Goal: Task Accomplishment & Management: Use online tool/utility

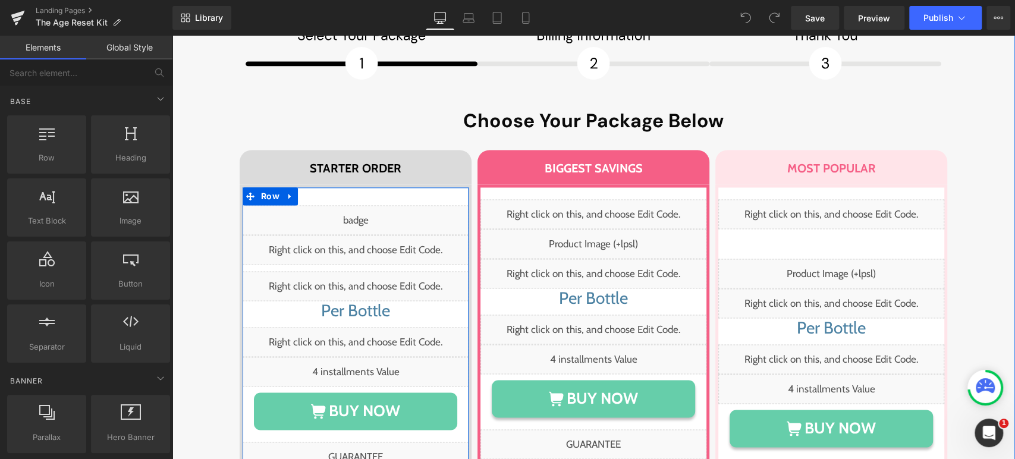
scroll to position [7156, 0]
click at [370, 234] on div "Liquid" at bounding box center [356, 249] width 226 height 30
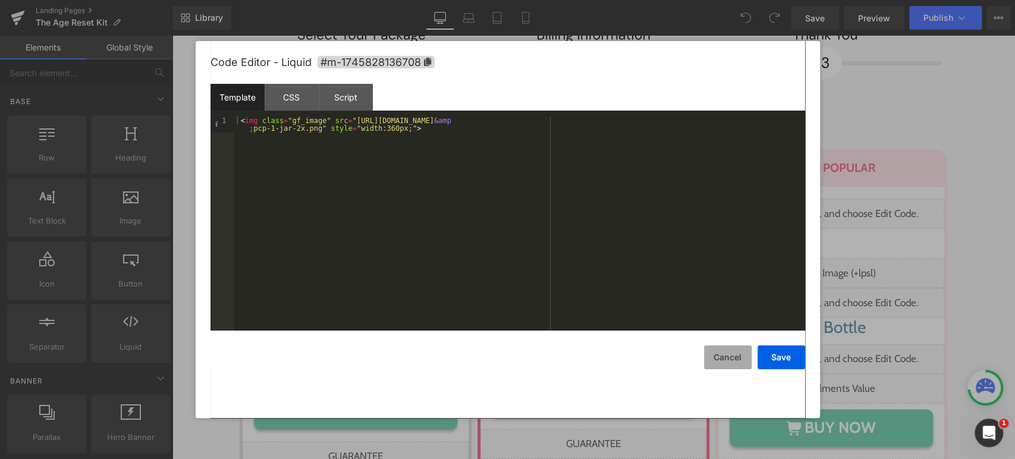
click at [732, 359] on button "Cancel" at bounding box center [728, 357] width 48 height 24
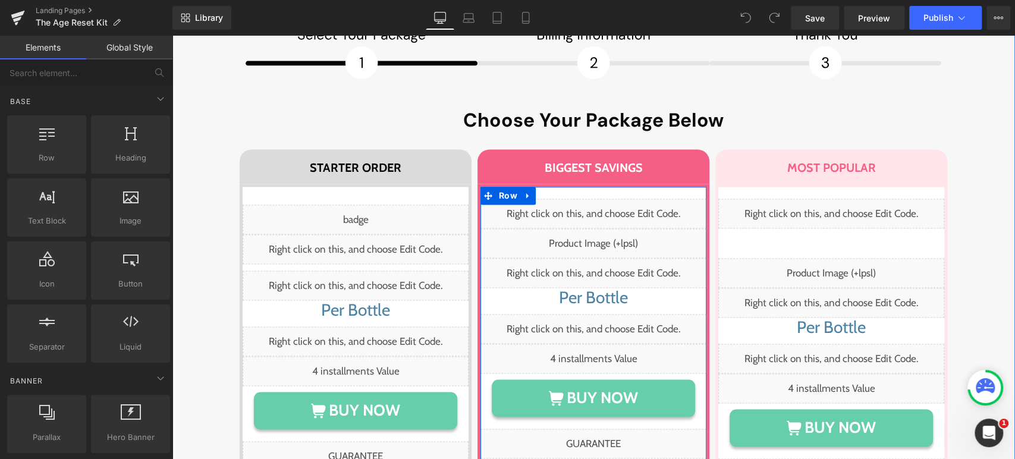
click at [621, 258] on div "Liquid" at bounding box center [593, 273] width 226 height 30
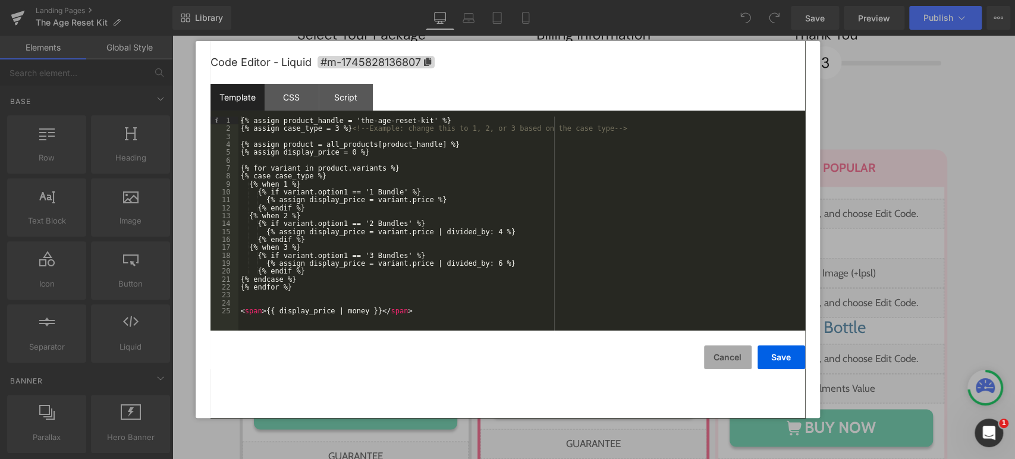
click at [707, 352] on button "Cancel" at bounding box center [728, 357] width 48 height 24
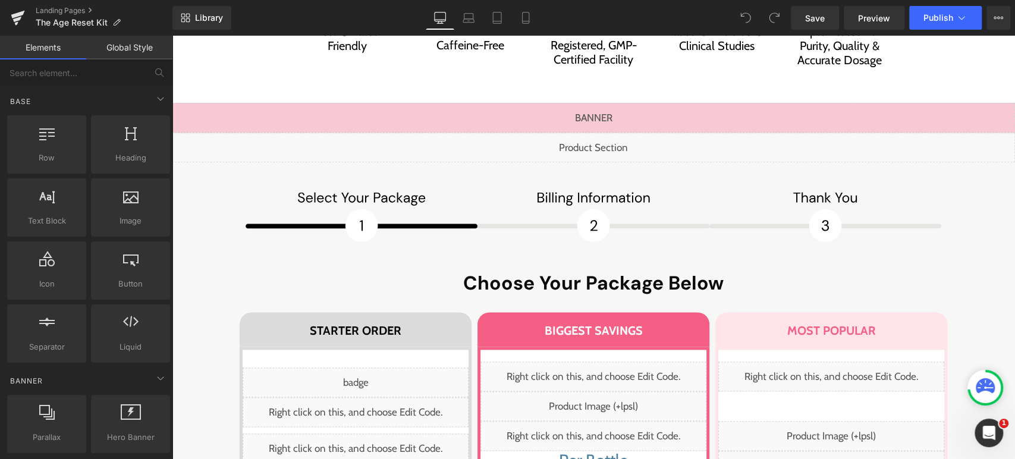
scroll to position [6991, 0]
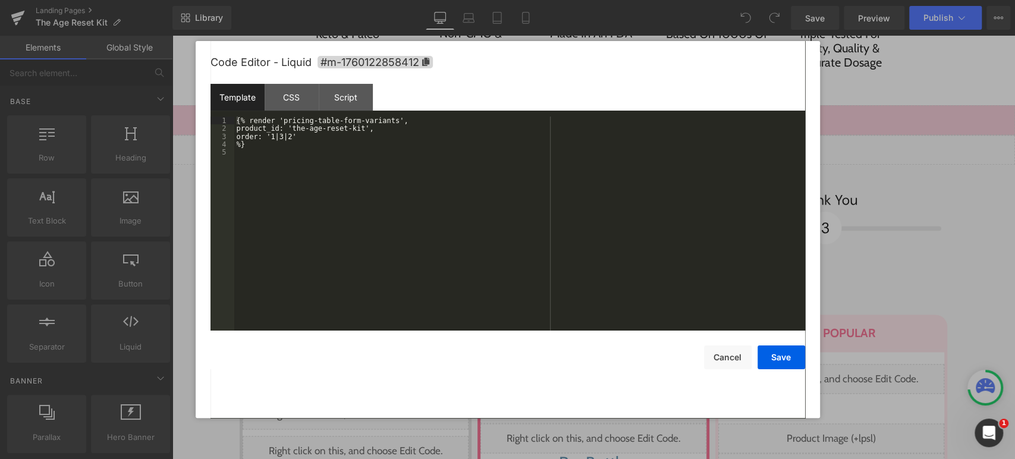
click at [605, 141] on icon at bounding box center [602, 144] width 7 height 7
click at [728, 354] on button "Cancel" at bounding box center [728, 357] width 48 height 24
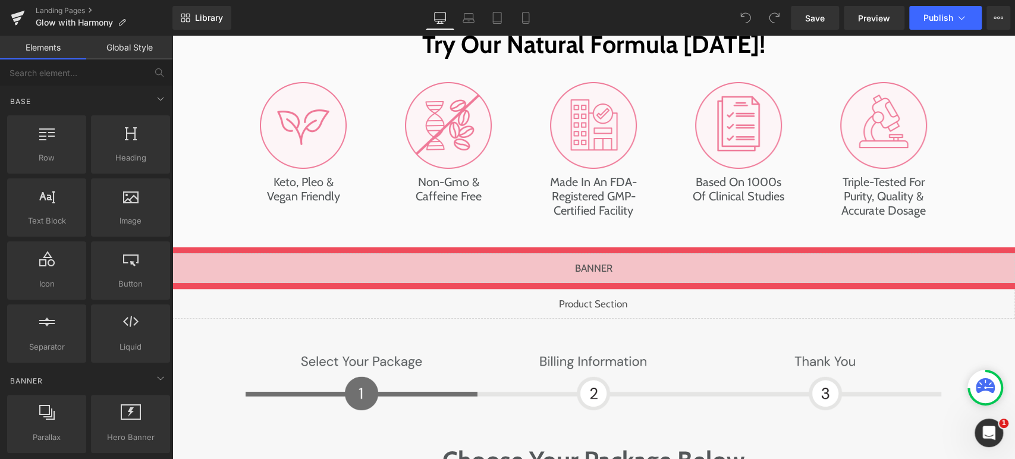
scroll to position [6008, 0]
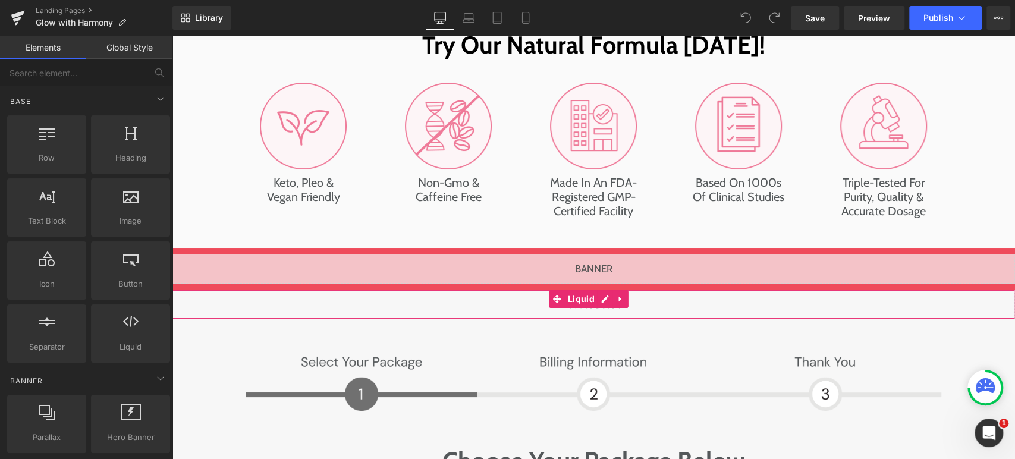
click at [609, 290] on div "Liquid" at bounding box center [593, 305] width 843 height 30
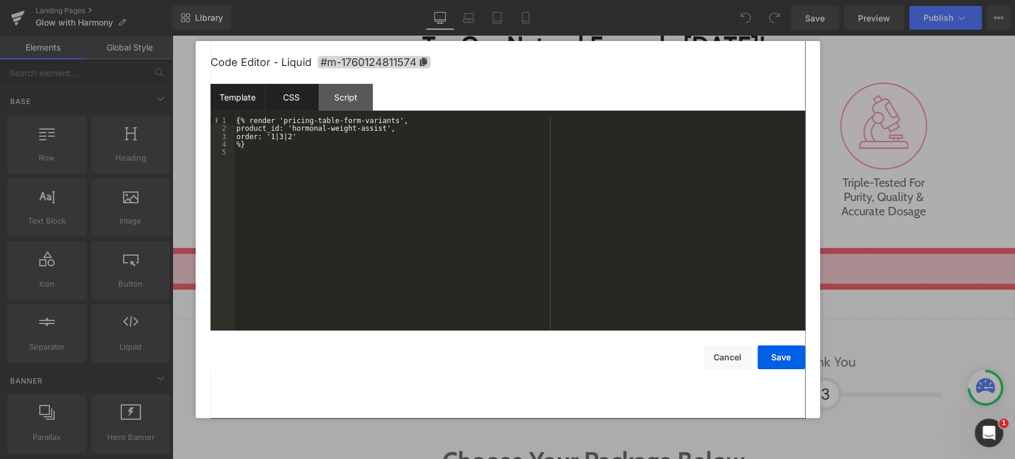
click at [299, 106] on div "CSS" at bounding box center [292, 97] width 54 height 27
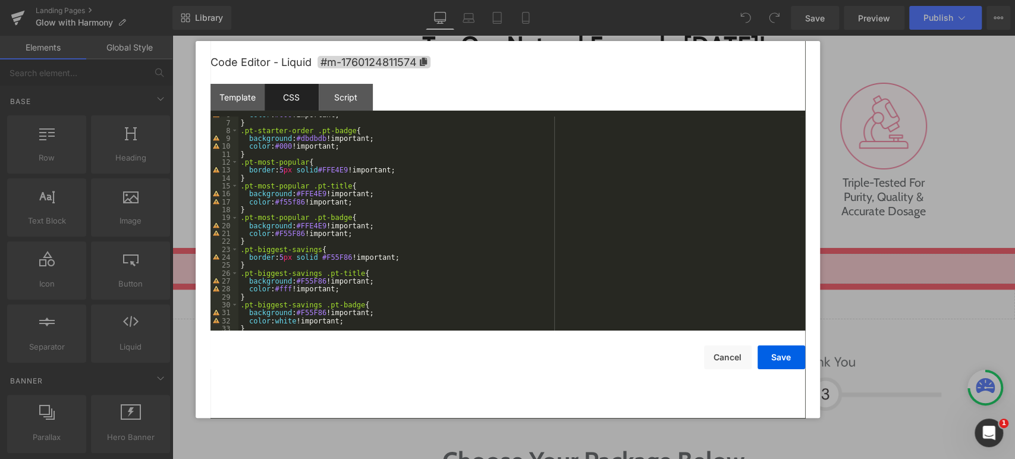
scroll to position [46, 0]
click at [313, 313] on div "color : #000 !important; } .pt-starter-order .pt-badge { background : #dbdbdb !…" at bounding box center [519, 226] width 562 height 230
click at [299, 314] on div "color : #000 !important; } .pt-starter-order .pt-badge { background : #dbdbdb !…" at bounding box center [519, 226] width 562 height 230
click at [790, 360] on button "Save" at bounding box center [781, 357] width 48 height 24
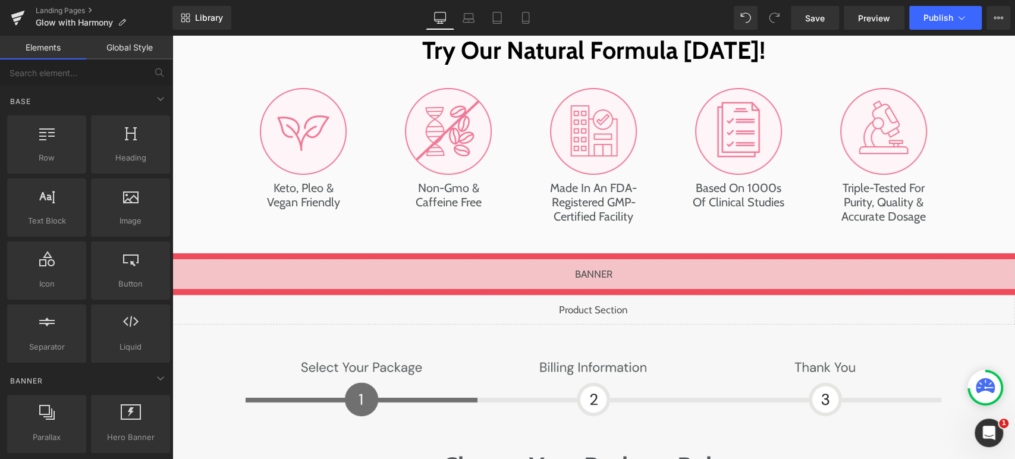
scroll to position [6001, 0]
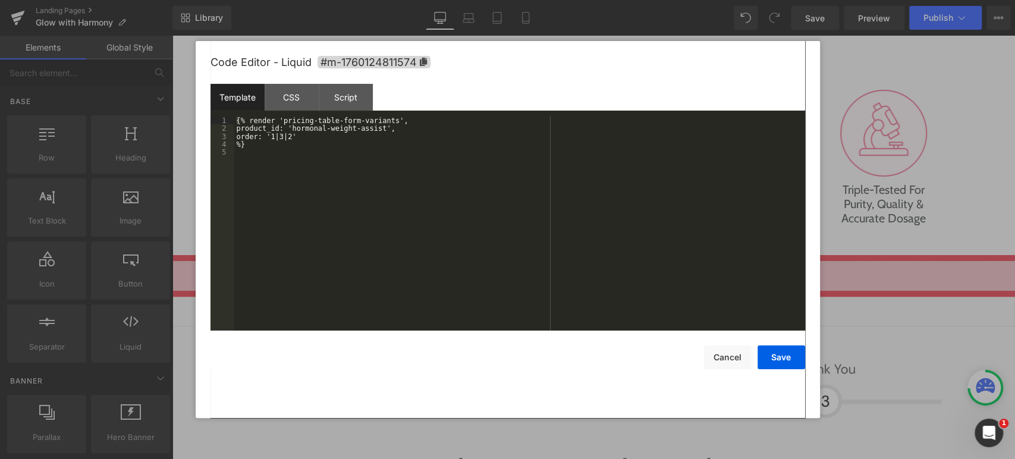
click at [605, 297] on div "Liquid" at bounding box center [593, 312] width 843 height 30
click at [723, 366] on button "Cancel" at bounding box center [728, 357] width 48 height 24
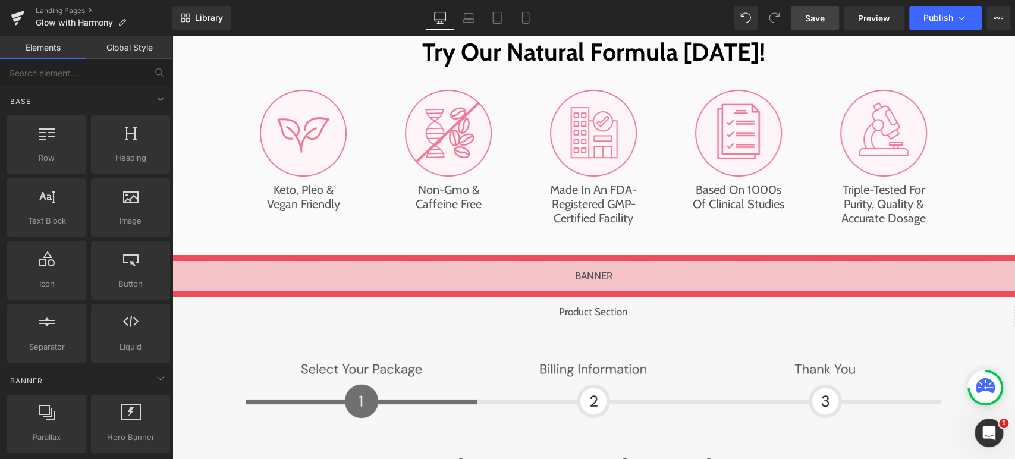
click at [809, 16] on span "Save" at bounding box center [815, 18] width 20 height 12
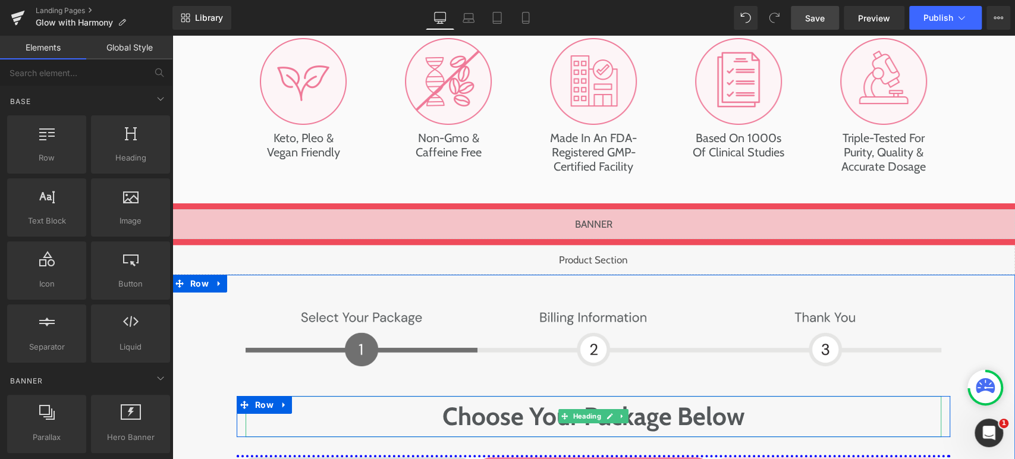
scroll to position [6048, 0]
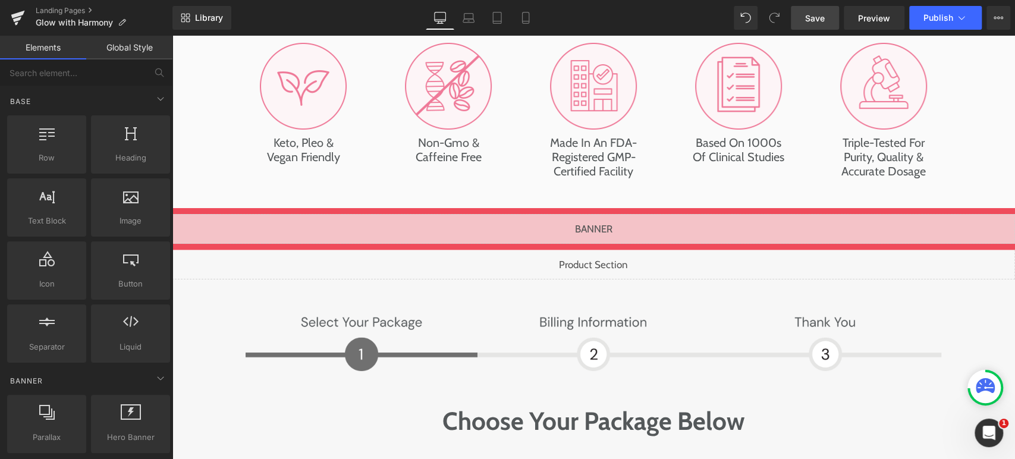
click at [601, 250] on div "Liquid" at bounding box center [593, 265] width 843 height 30
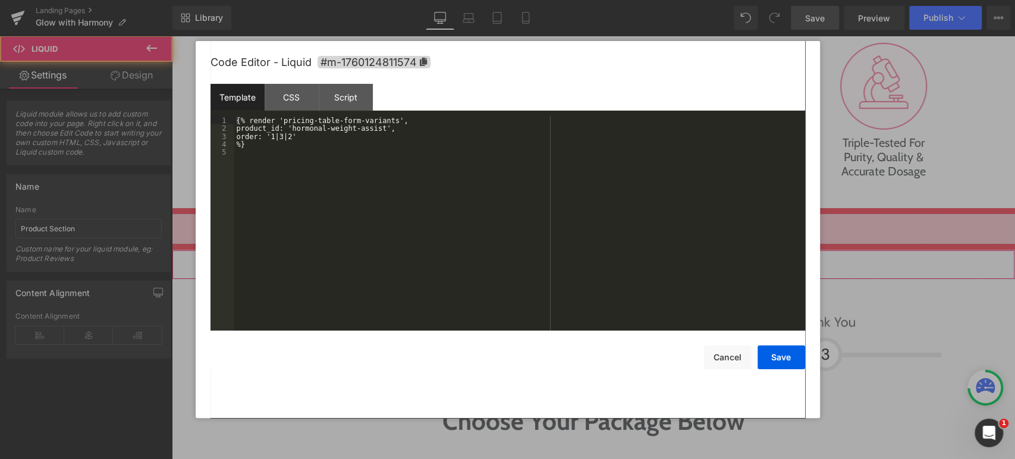
click at [601, 250] on div "Liquid" at bounding box center [593, 265] width 843 height 30
click at [290, 97] on div "CSS" at bounding box center [292, 97] width 54 height 27
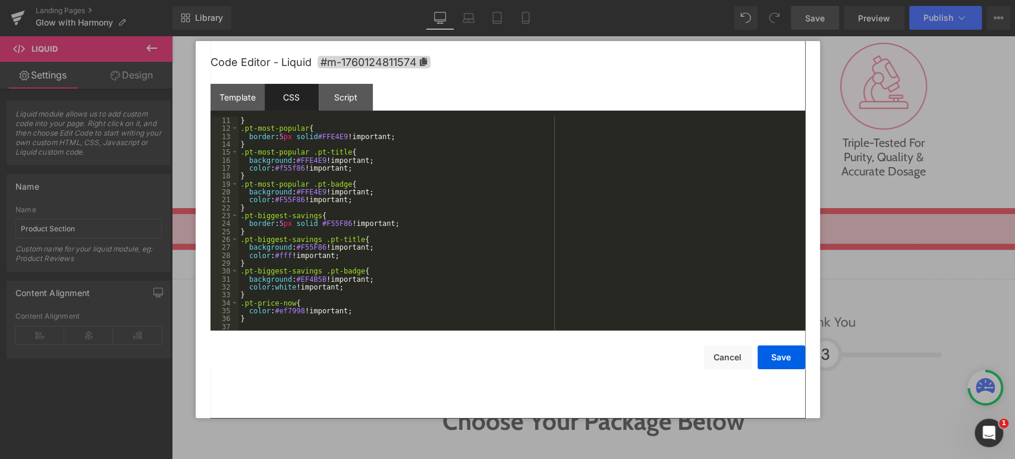
scroll to position [79, 0]
click at [337, 310] on div "} .pt-most-popular { border : 5 px solid #FFE4E9 !important; } .pt-most-popular…" at bounding box center [519, 232] width 562 height 230
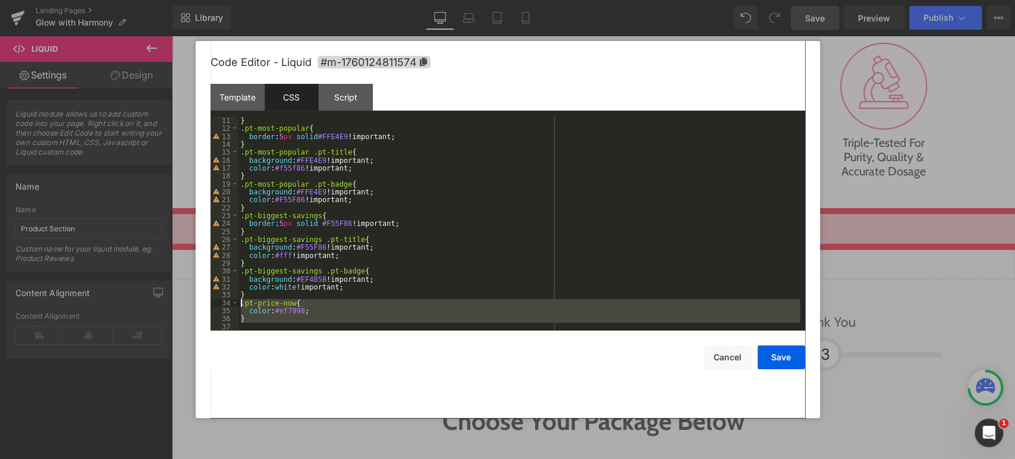
drag, startPoint x: 255, startPoint y: 325, endPoint x: 212, endPoint y: 301, distance: 49.0
click at [212, 301] on pre "11 12 13 14 15 16 17 18 19 20 21 22 23 24 25 26 27 28 29 30 31 32 33 34 35 36 3…" at bounding box center [507, 224] width 595 height 214
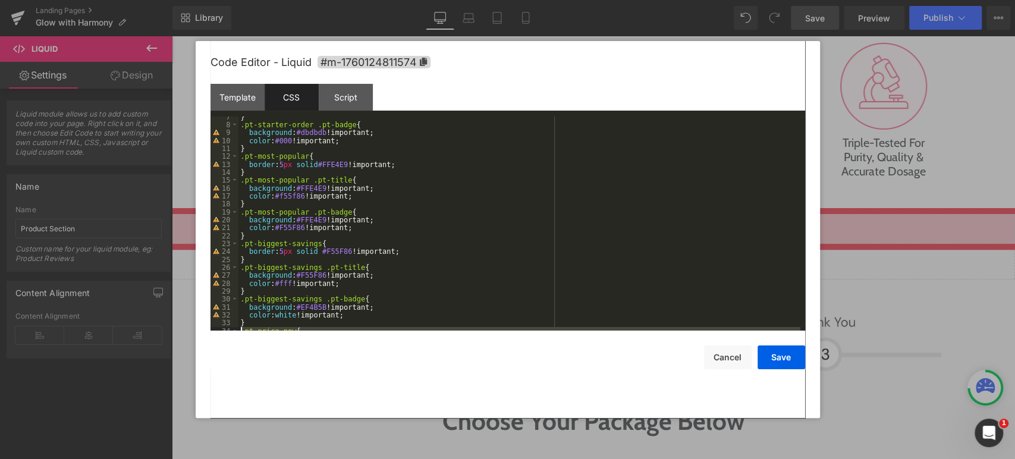
scroll to position [0, 0]
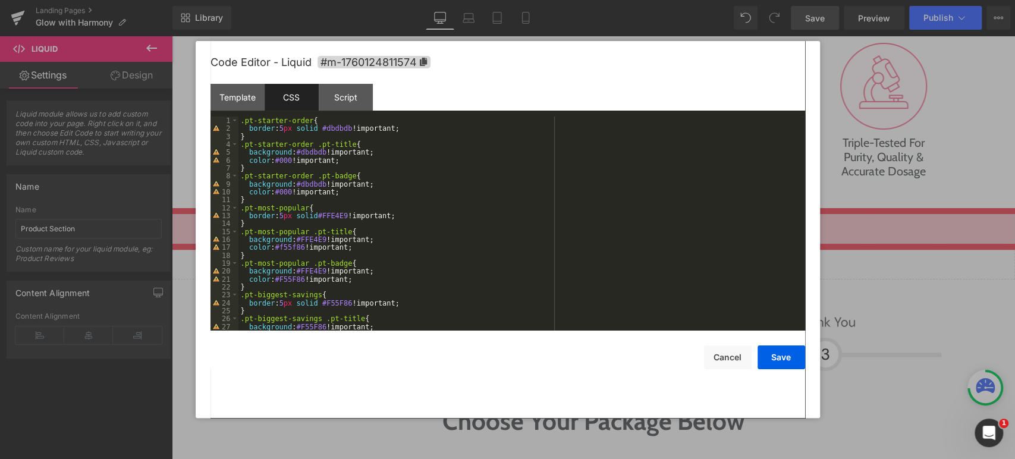
click at [276, 136] on div ".pt-starter-order { border : 5 px solid #dbdbdb !important; } .pt-starter-order…" at bounding box center [519, 232] width 562 height 230
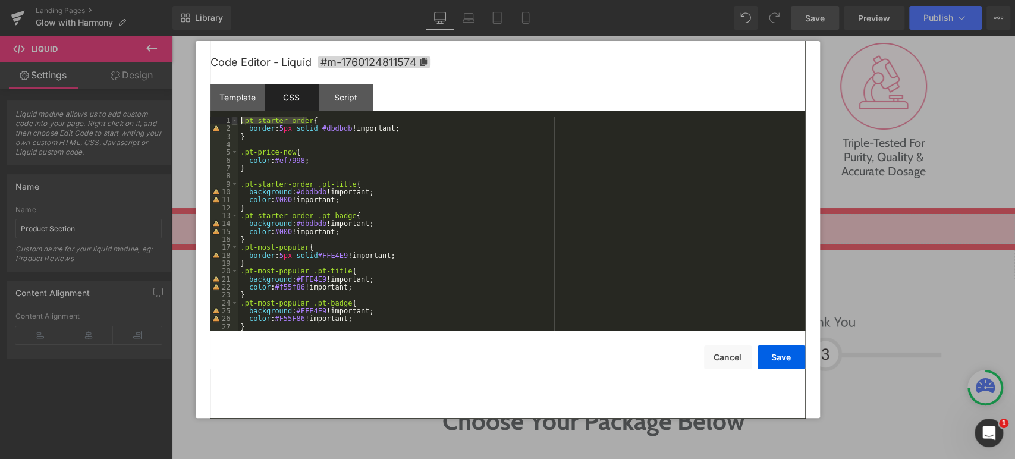
drag, startPoint x: 307, startPoint y: 121, endPoint x: 232, endPoint y: 120, distance: 74.3
click at [232, 120] on pre "1 2 3 4 5 6 7 8 9 10 11 12 13 14 15 16 17 18 19 20 21 22 23 24 25 26 27 28 .pt-…" at bounding box center [507, 224] width 595 height 214
click at [246, 152] on div ".pt-starter-order { border : 5 px solid #dbdbdb !important; } .pt-price-now { c…" at bounding box center [519, 232] width 562 height 230
paste textarea
click at [292, 161] on div ".pt-starter-order { border : 5 px solid #dbdbdb !important; } .pt-starter-order…" at bounding box center [519, 232] width 562 height 230
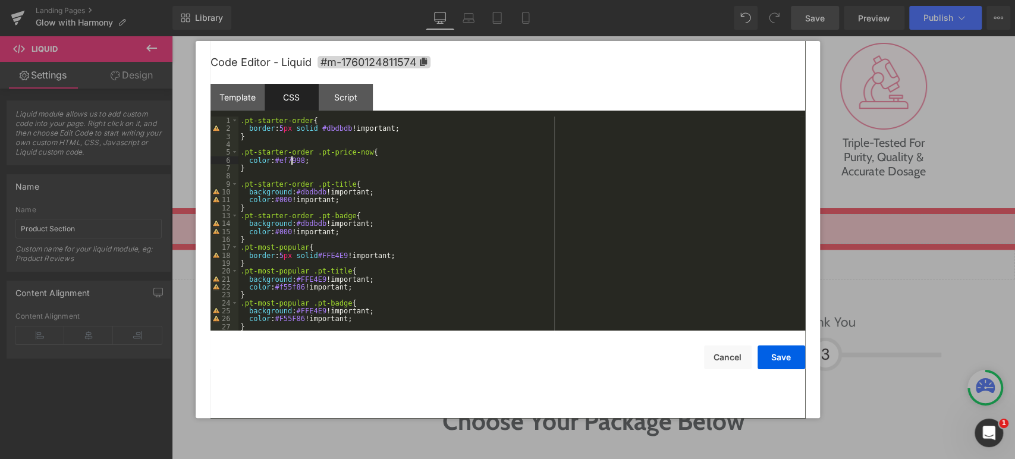
click at [292, 161] on div ".pt-starter-order { border : 5 px solid #dbdbdb !important; } .pt-starter-order…" at bounding box center [519, 232] width 562 height 230
click at [785, 370] on div "Code Editor - Liquid #m-1760124811574 Template CSS Script Data 1 2 3 4 5 {% ren…" at bounding box center [507, 229] width 595 height 377
click at [785, 360] on button "Save" at bounding box center [781, 357] width 48 height 24
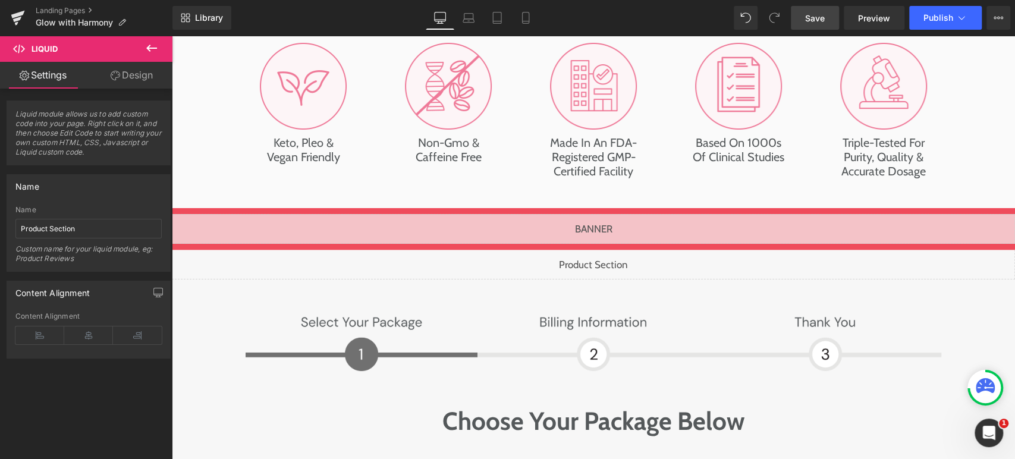
click at [826, 16] on link "Save" at bounding box center [815, 18] width 48 height 24
click at [823, 19] on span "Save" at bounding box center [815, 18] width 20 height 12
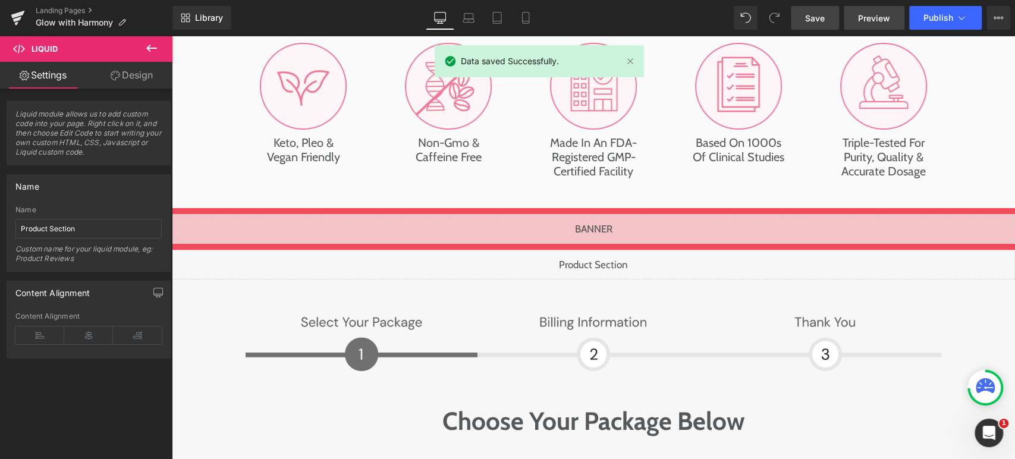
click at [877, 18] on span "Preview" at bounding box center [874, 18] width 32 height 12
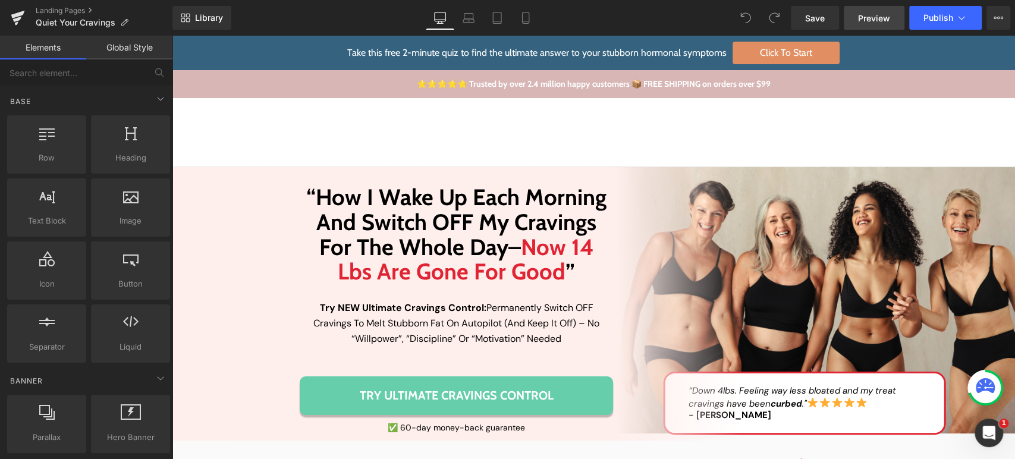
click at [877, 23] on span "Preview" at bounding box center [874, 18] width 32 height 12
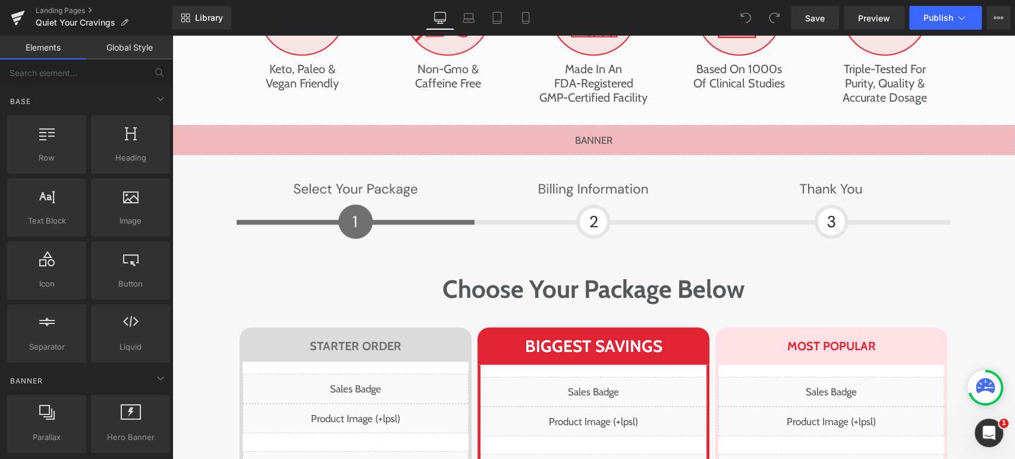
scroll to position [7916, 0]
click at [870, 15] on span "Preview" at bounding box center [874, 18] width 32 height 12
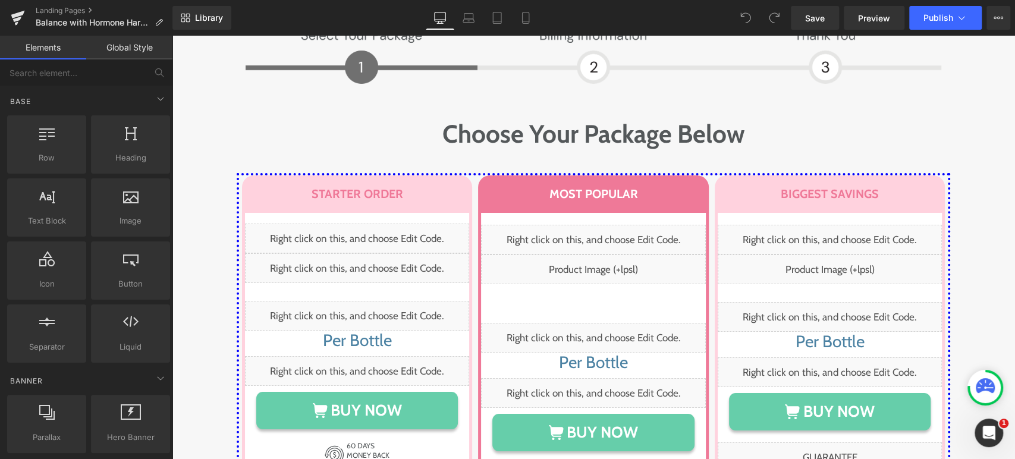
scroll to position [5860, 0]
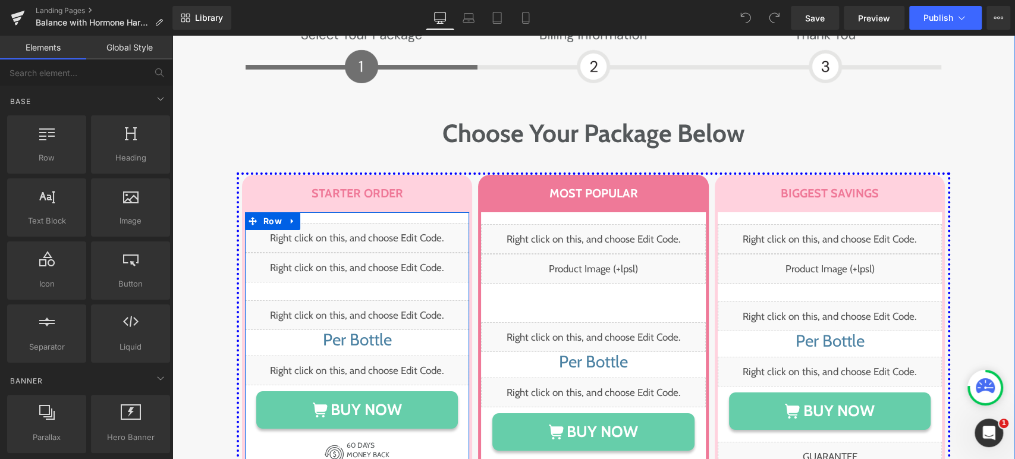
click at [369, 223] on div "Liquid" at bounding box center [357, 238] width 224 height 30
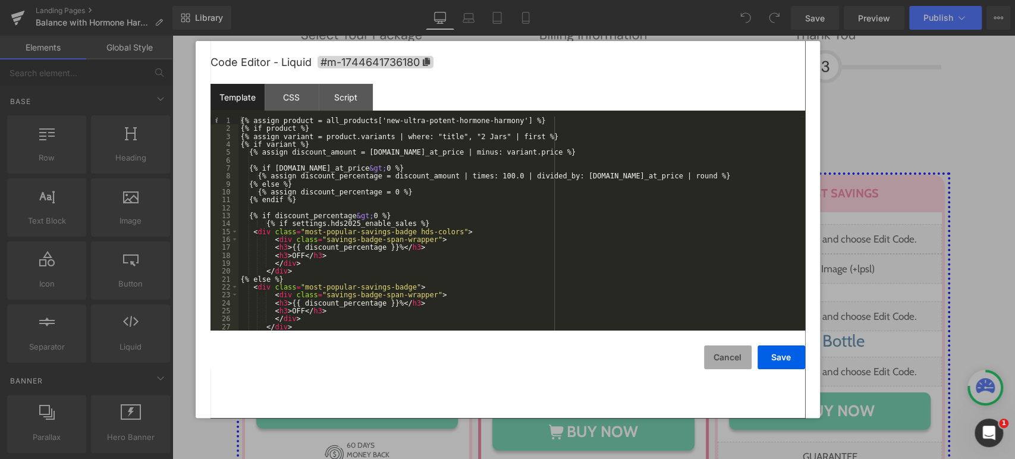
click at [720, 356] on button "Cancel" at bounding box center [728, 357] width 48 height 24
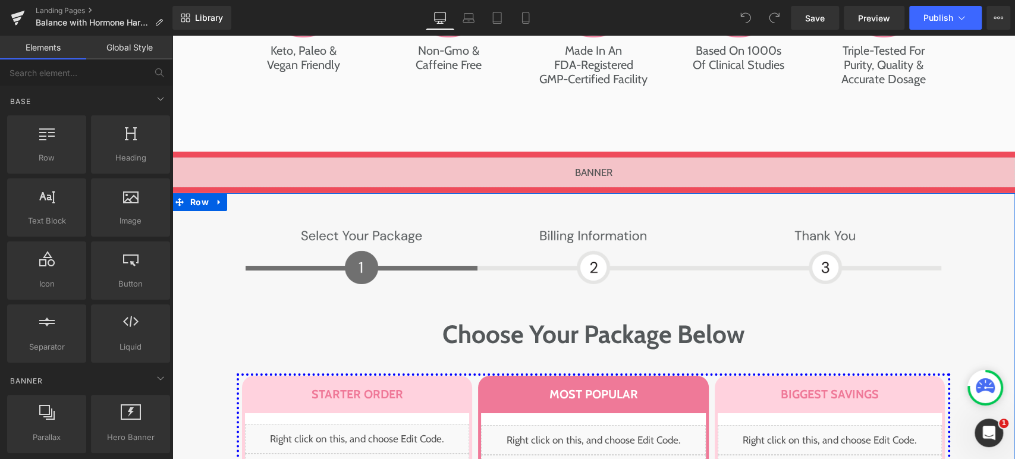
scroll to position [5659, 0]
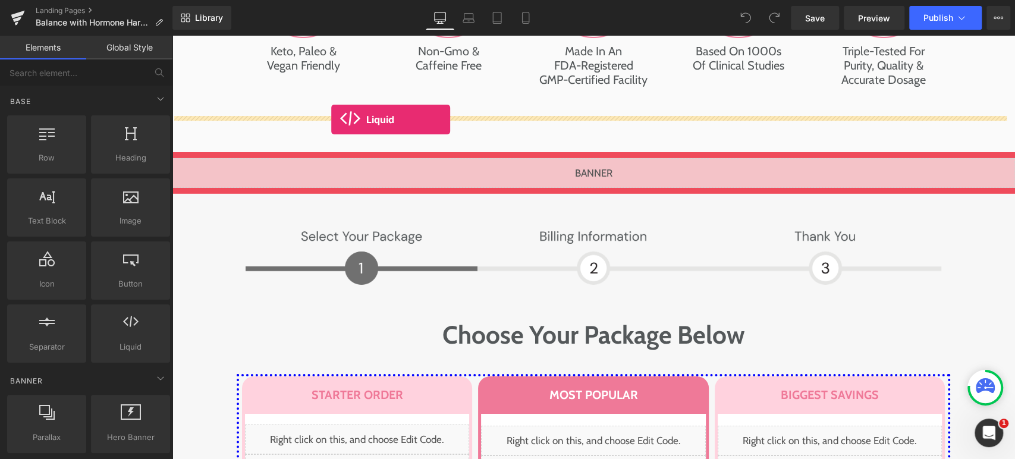
drag, startPoint x: 297, startPoint y: 375, endPoint x: 331, endPoint y: 120, distance: 258.0
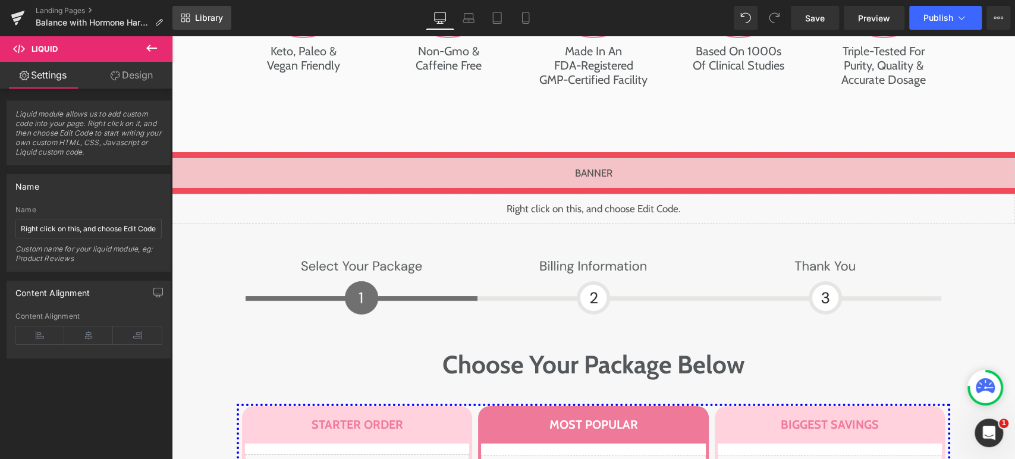
click at [196, 15] on span "Library" at bounding box center [209, 17] width 28 height 11
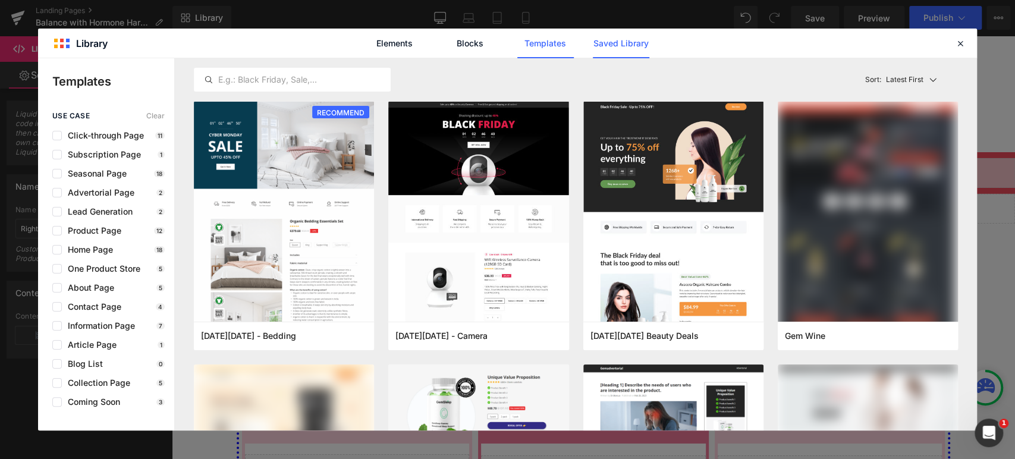
click at [616, 48] on link "Saved Library" at bounding box center [621, 44] width 56 height 30
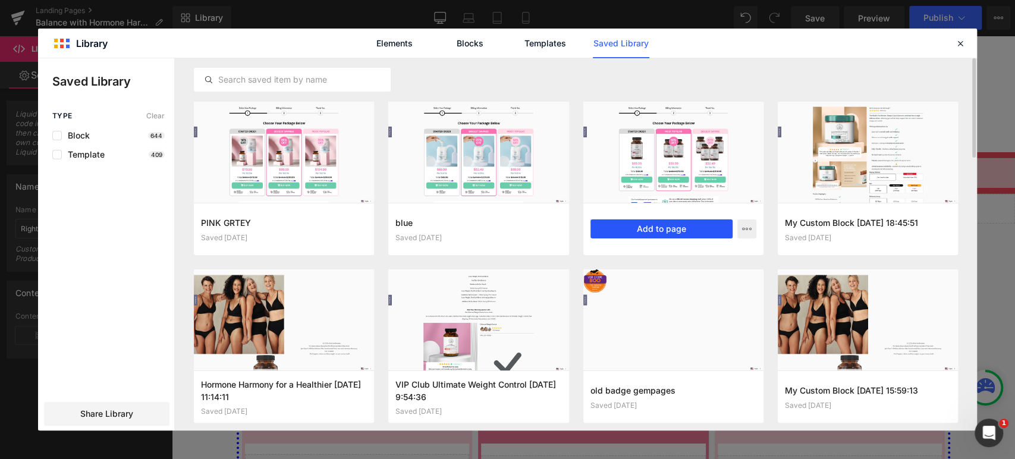
click at [628, 229] on button "Add to page" at bounding box center [661, 228] width 142 height 19
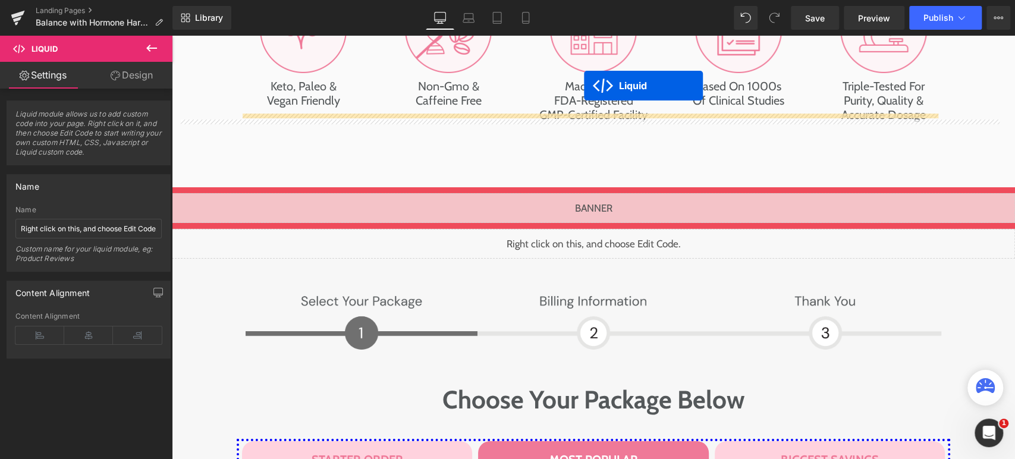
scroll to position [5554, 0]
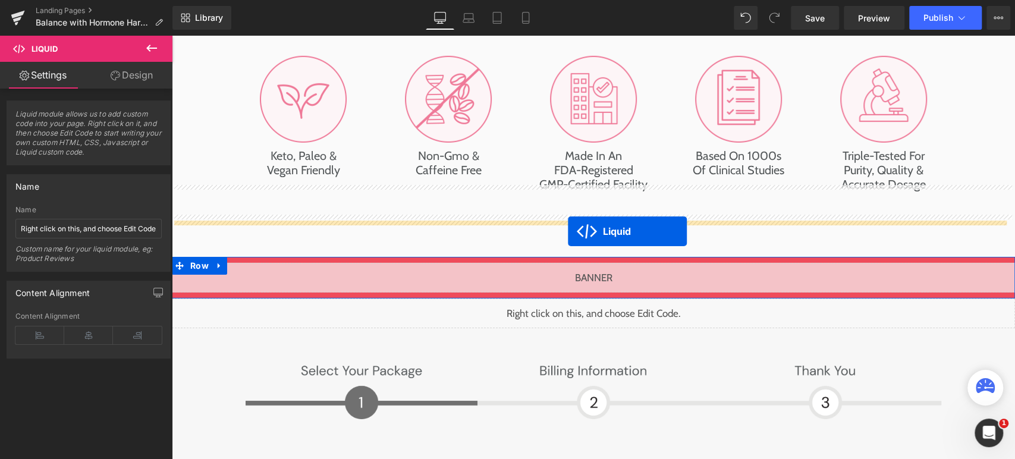
drag, startPoint x: 578, startPoint y: 105, endPoint x: 568, endPoint y: 231, distance: 126.4
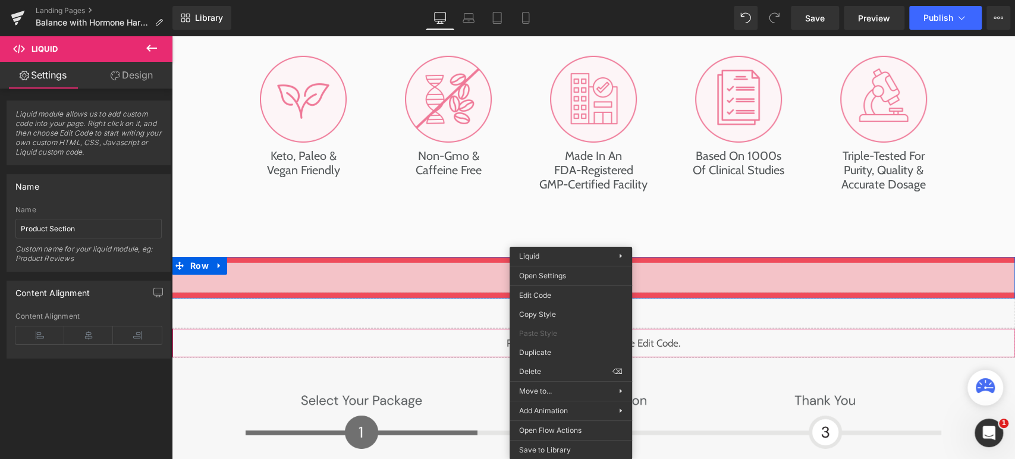
drag, startPoint x: 736, startPoint y: 407, endPoint x: 564, endPoint y: 372, distance: 175.5
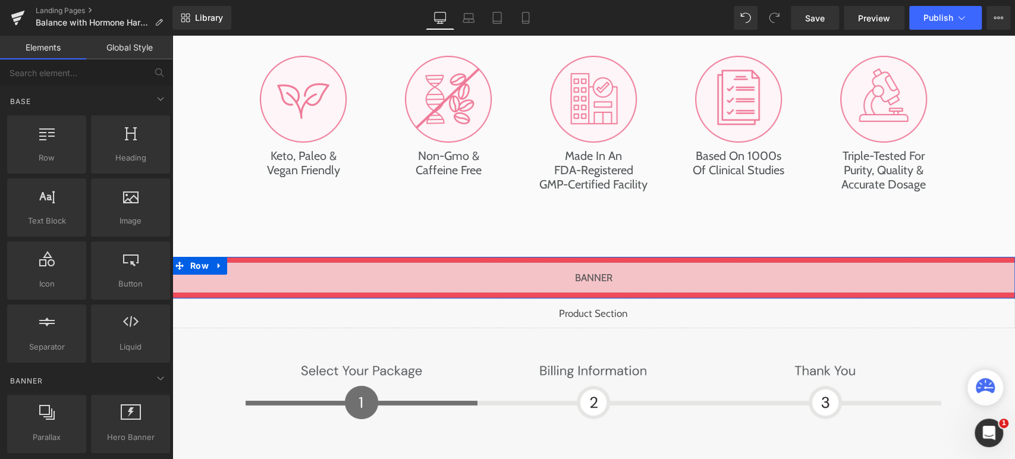
click at [603, 298] on div "Liquid" at bounding box center [593, 313] width 843 height 30
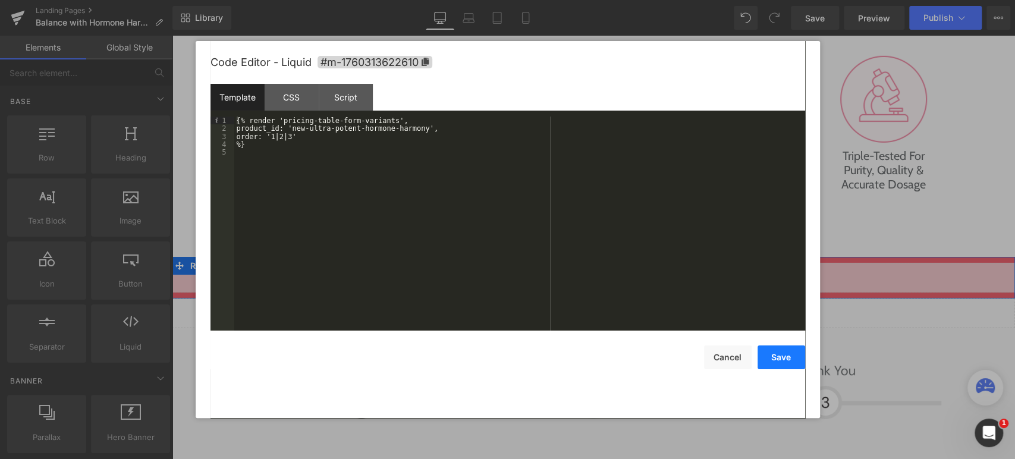
click at [789, 365] on button "Save" at bounding box center [781, 357] width 48 height 24
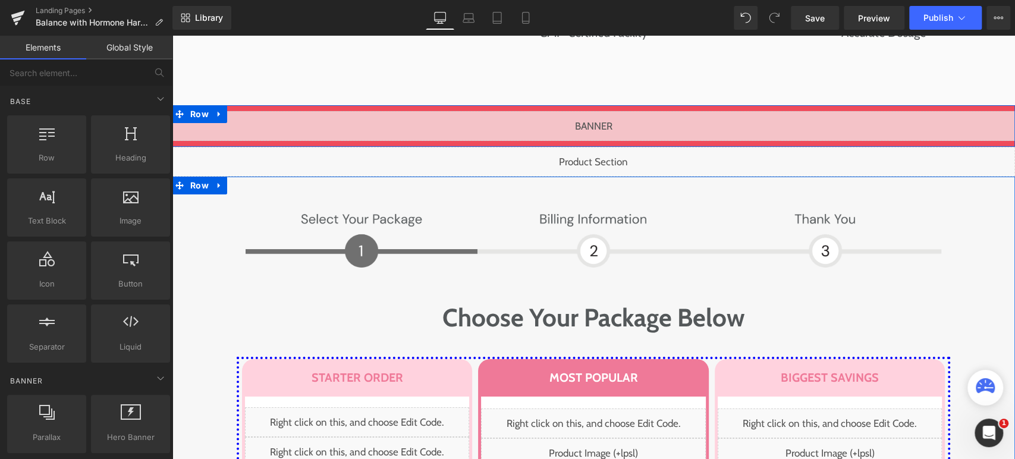
scroll to position [5708, 0]
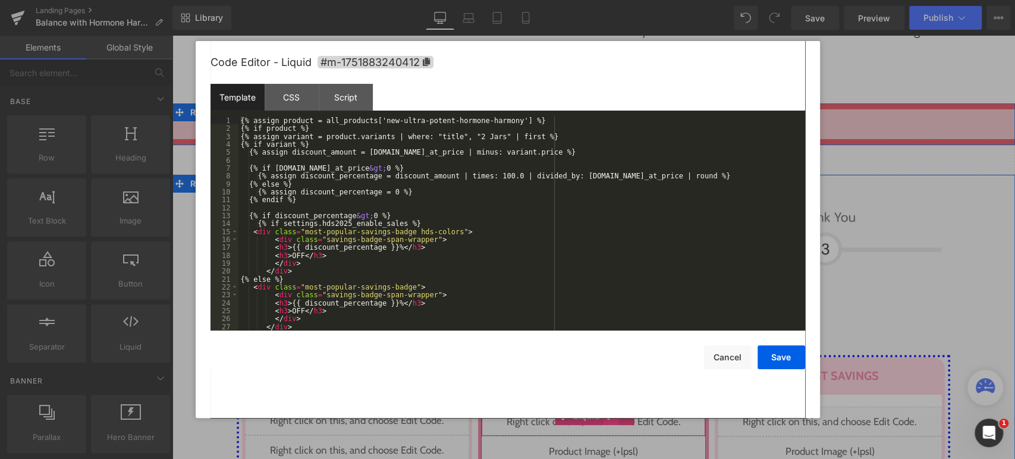
click at [601, 407] on div "Liquid" at bounding box center [593, 422] width 224 height 30
click at [741, 360] on button "Cancel" at bounding box center [728, 357] width 48 height 24
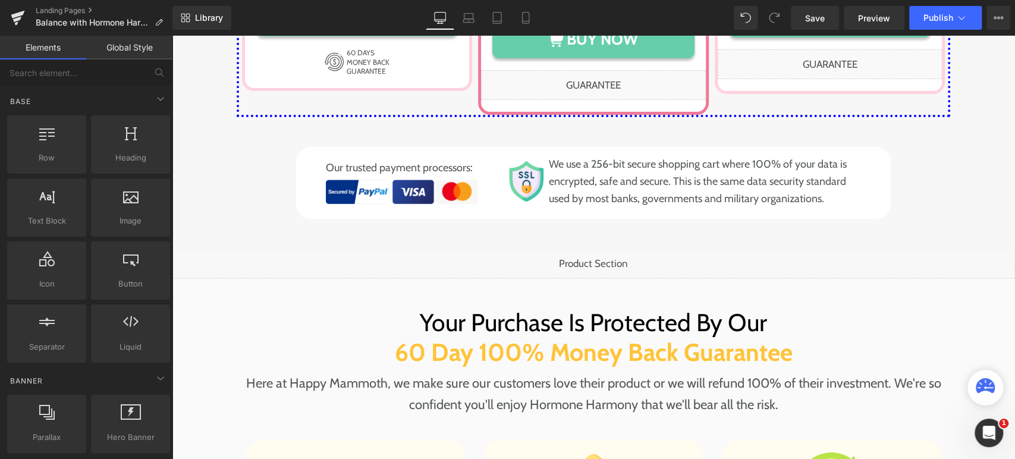
scroll to position [6289, 0]
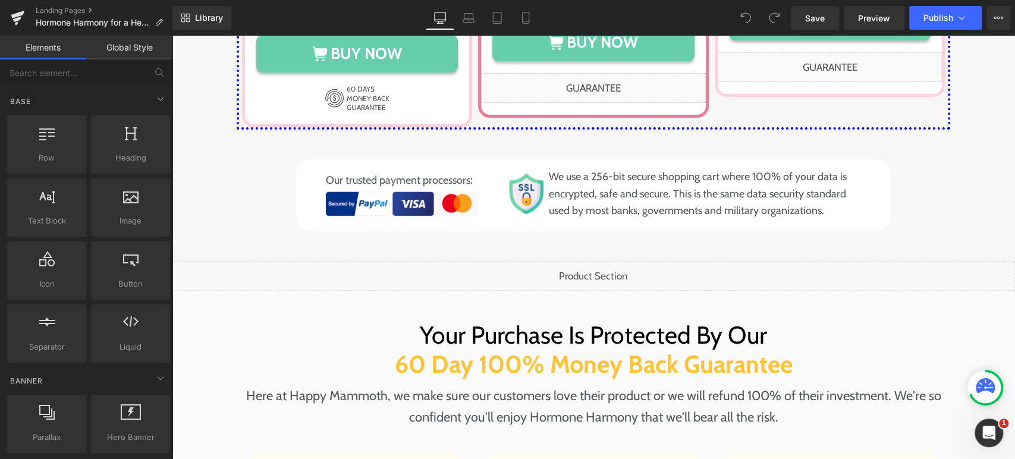
scroll to position [6294, 0]
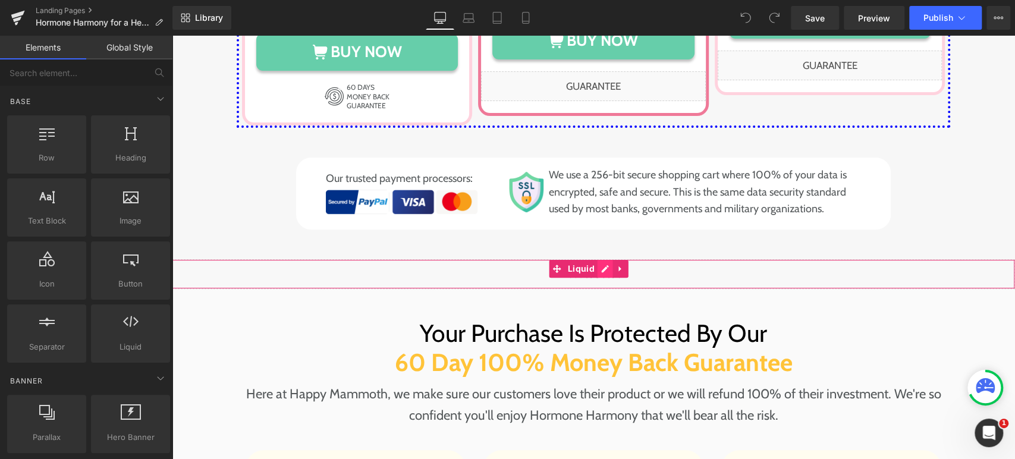
click at [601, 259] on div "Liquid" at bounding box center [593, 274] width 843 height 30
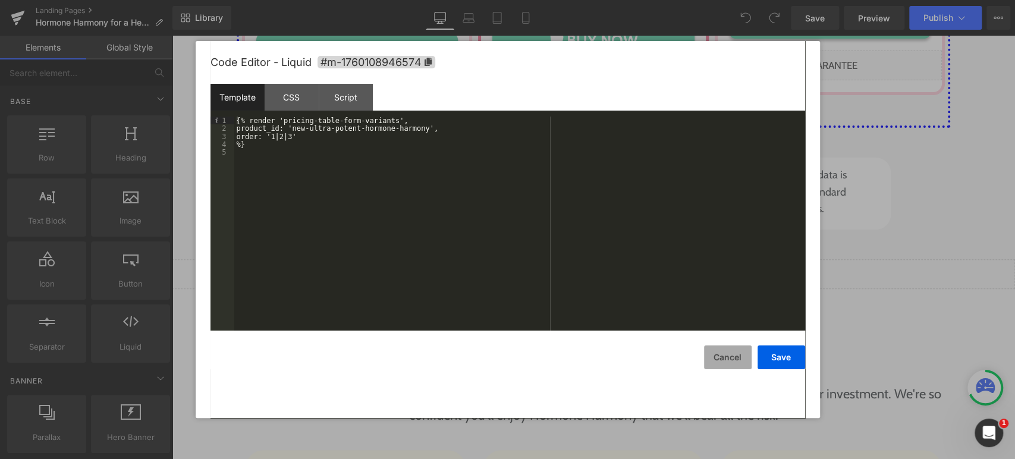
click at [727, 356] on button "Cancel" at bounding box center [728, 357] width 48 height 24
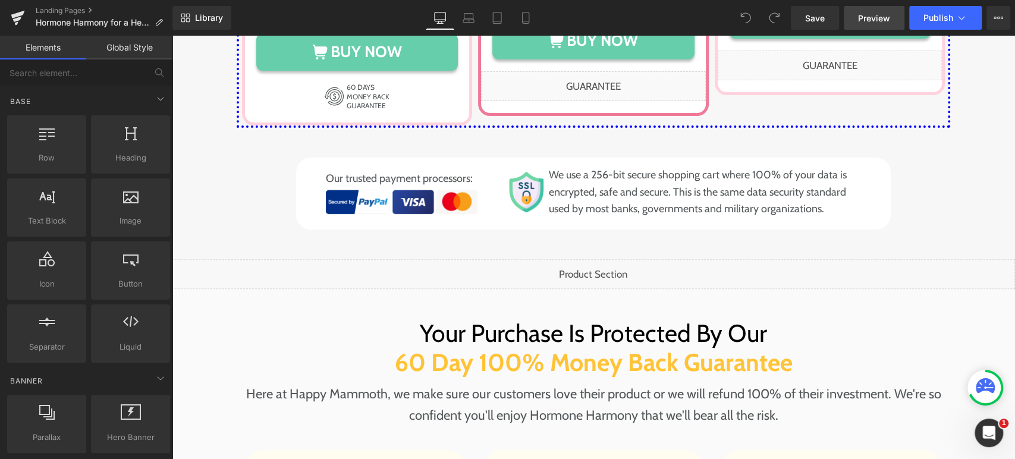
click at [886, 23] on span "Preview" at bounding box center [874, 18] width 32 height 12
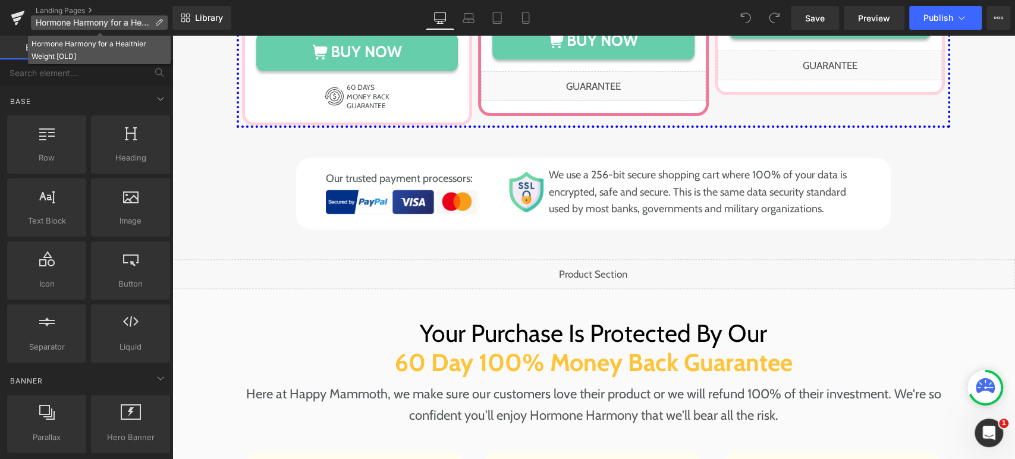
click at [111, 20] on span "Hormone Harmony for a Healthier Weight [OLD]" at bounding box center [93, 23] width 114 height 10
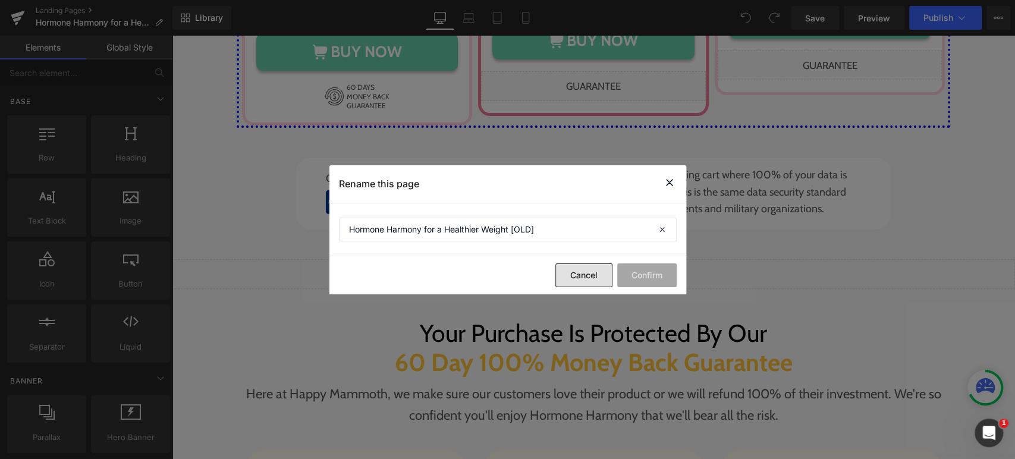
click at [577, 284] on button "Cancel" at bounding box center [583, 275] width 57 height 24
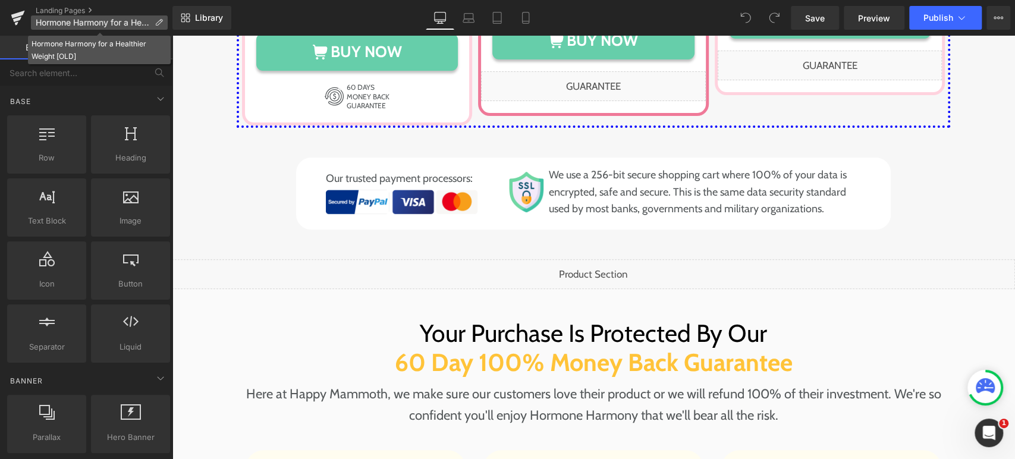
click at [109, 24] on span "Hormone Harmony for a Healthier Weight [OLD]" at bounding box center [93, 23] width 114 height 10
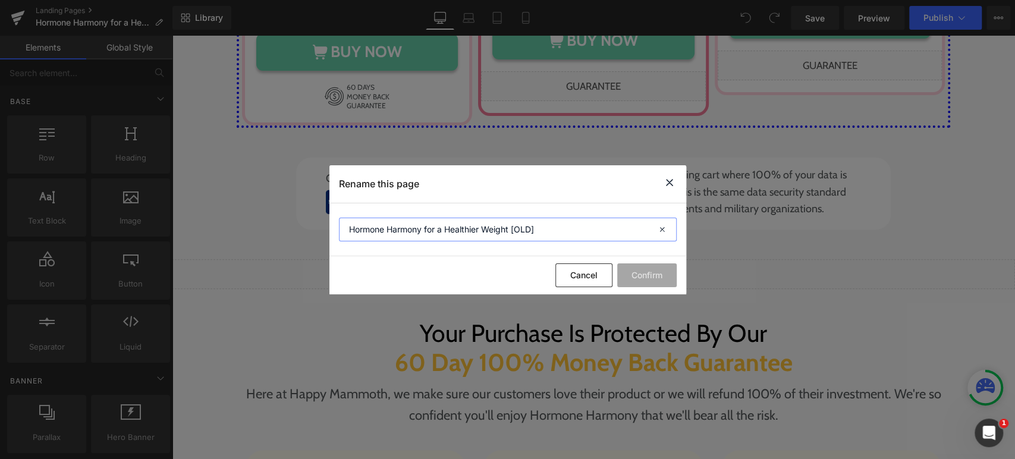
drag, startPoint x: 514, startPoint y: 230, endPoint x: 328, endPoint y: 241, distance: 185.8
click at [329, 241] on section "Hormone Harmony for a Healthier Weight [OLD]" at bounding box center [507, 229] width 357 height 53
click at [575, 276] on button "Cancel" at bounding box center [583, 275] width 57 height 24
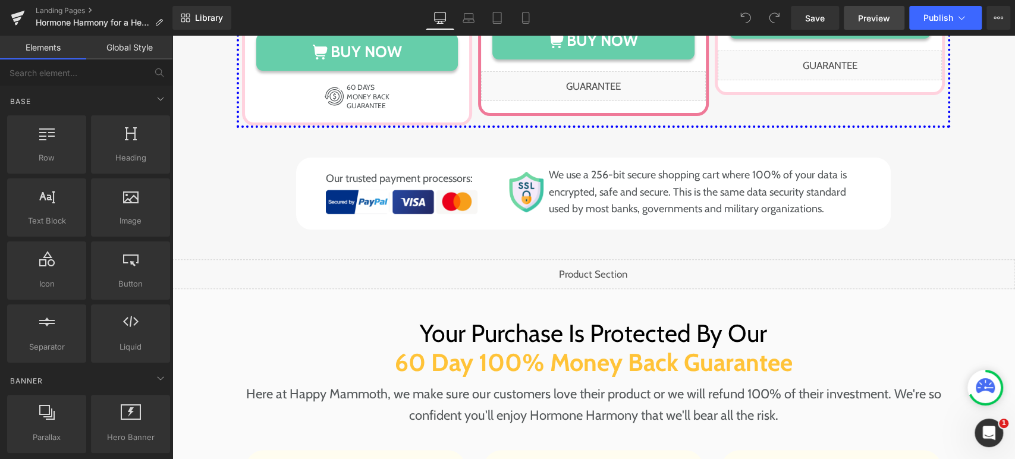
click at [874, 16] on span "Preview" at bounding box center [874, 18] width 32 height 12
